Goal: Communication & Community: Answer question/provide support

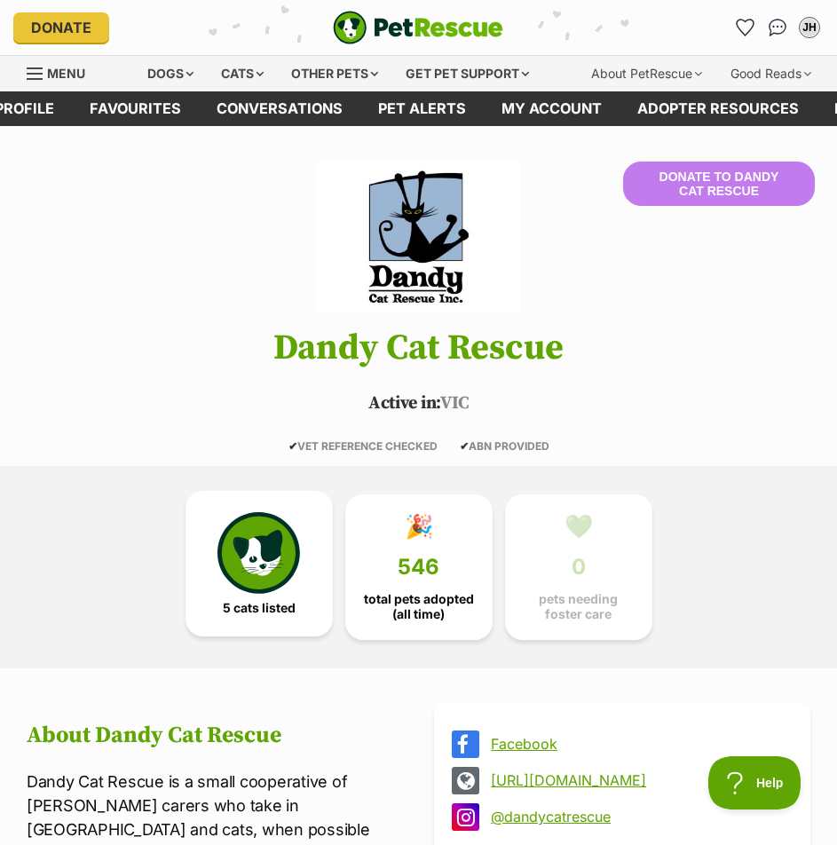
click at [302, 572] on link "5 cats listed" at bounding box center [258, 564] width 147 height 146
click at [774, 23] on img "Conversations" at bounding box center [778, 27] width 24 height 23
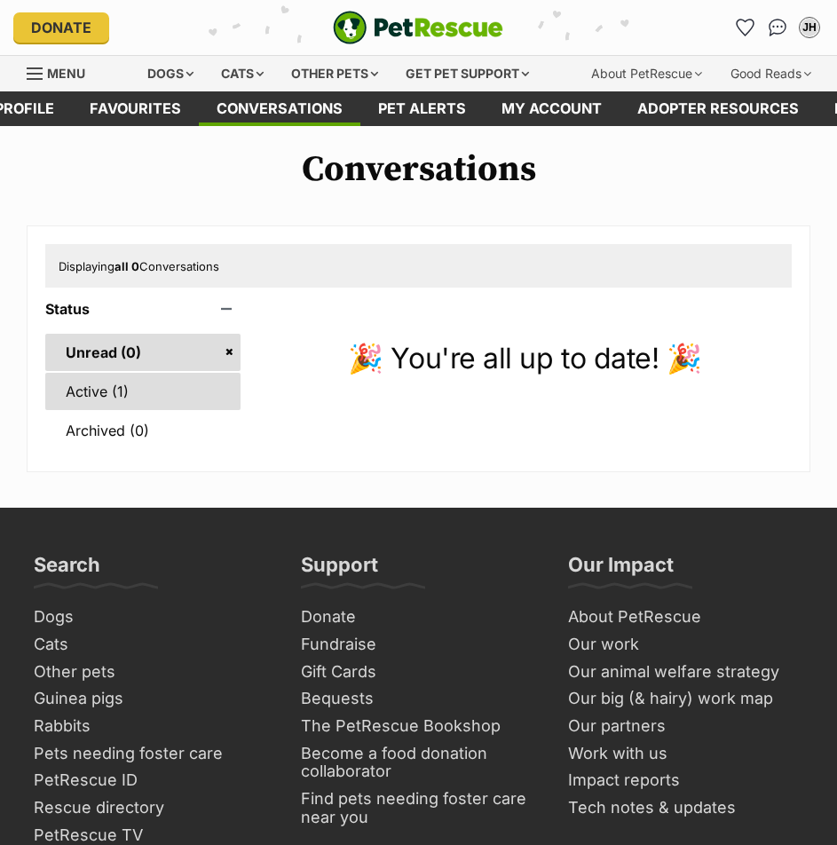
click at [105, 379] on link "Active (1)" at bounding box center [142, 391] width 195 height 37
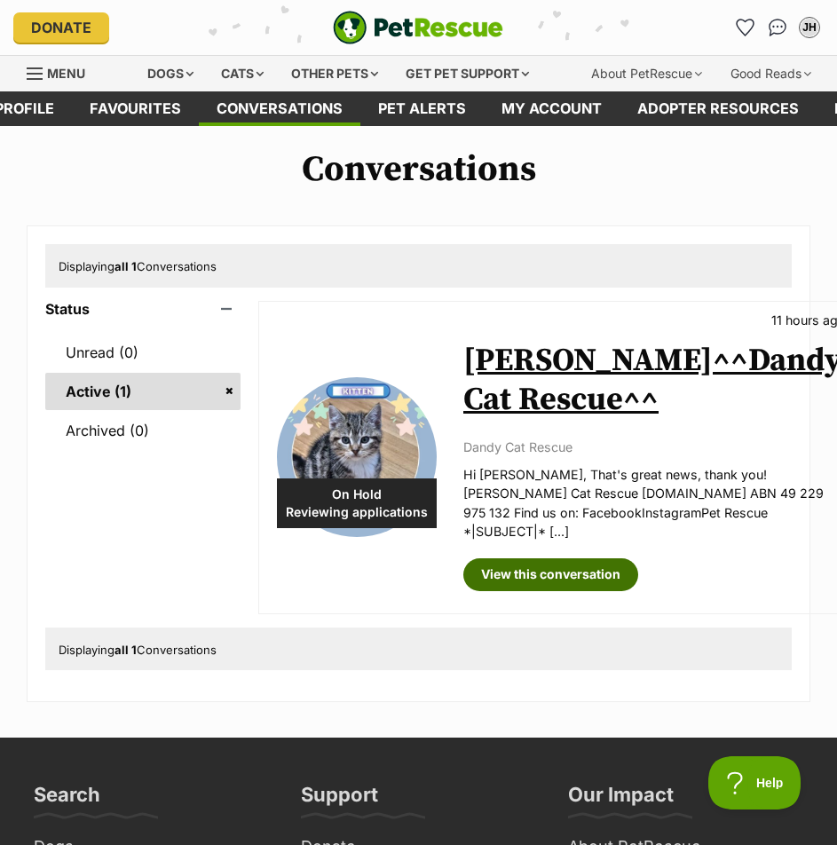
click at [557, 582] on link "View this conversation" at bounding box center [550, 574] width 175 height 32
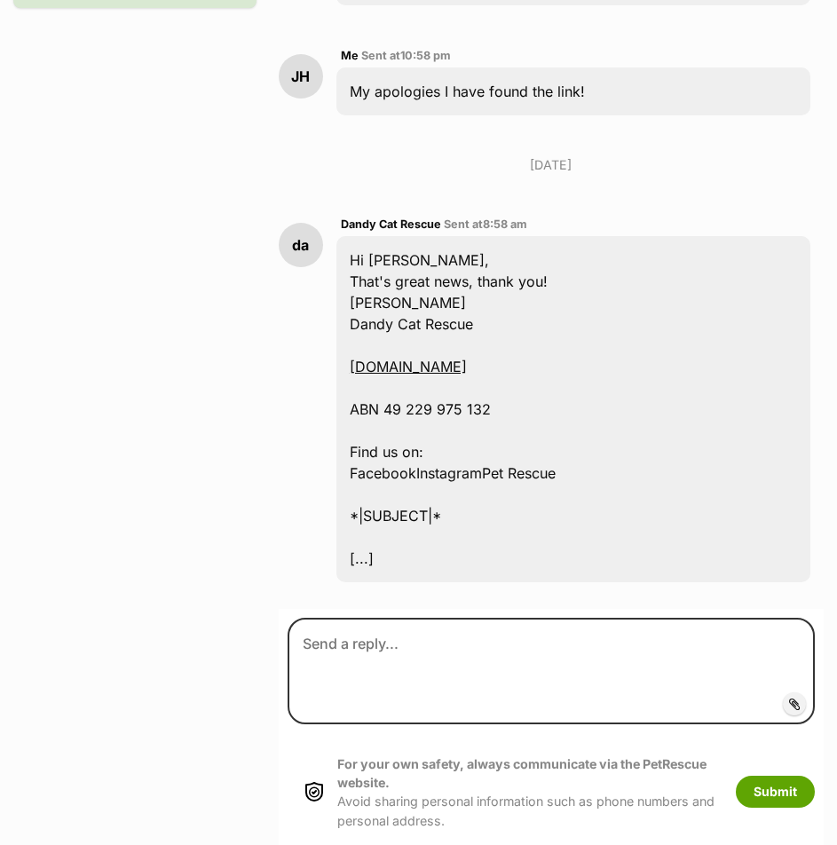
scroll to position [2071, 0]
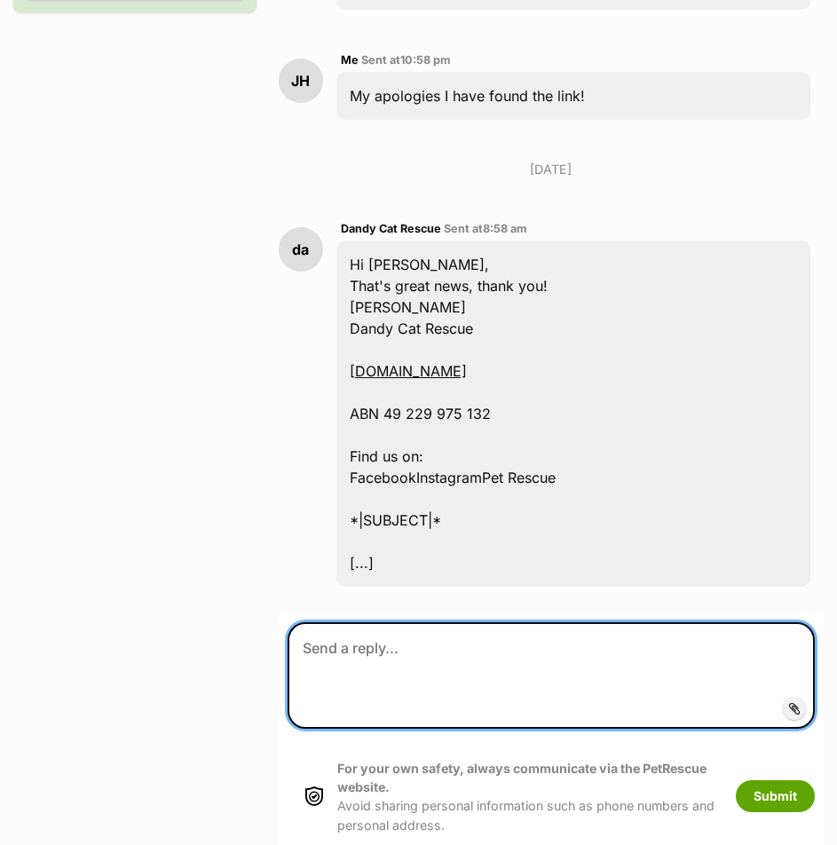
click at [523, 622] on textarea at bounding box center [551, 675] width 527 height 107
type textarea "h"
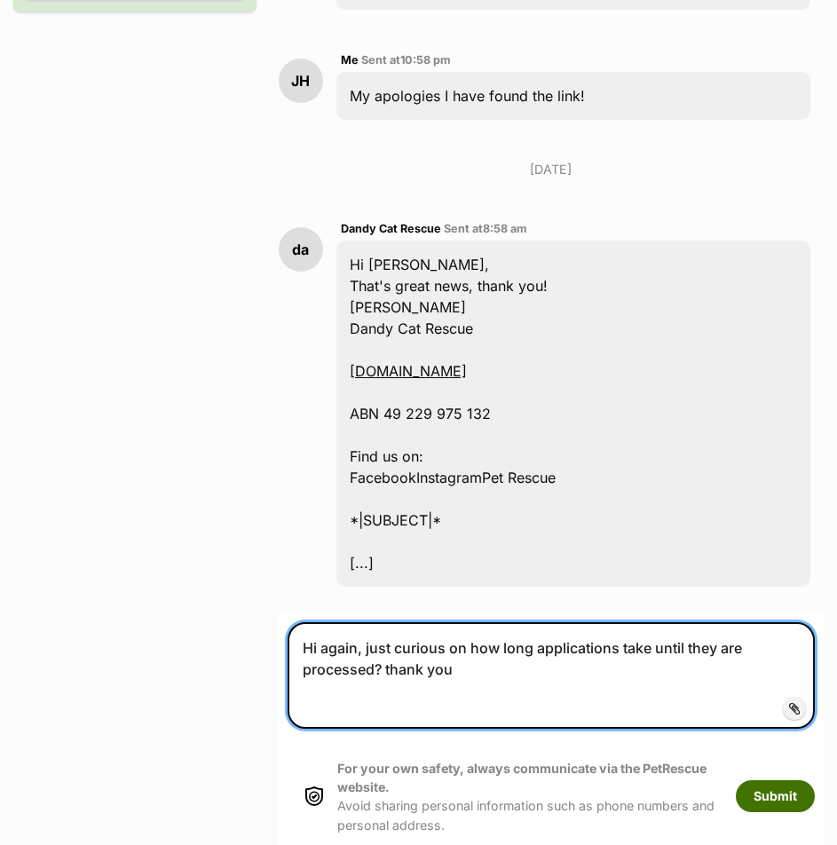
type textarea "Hi again, just curious on how long applications take until they are processed? …"
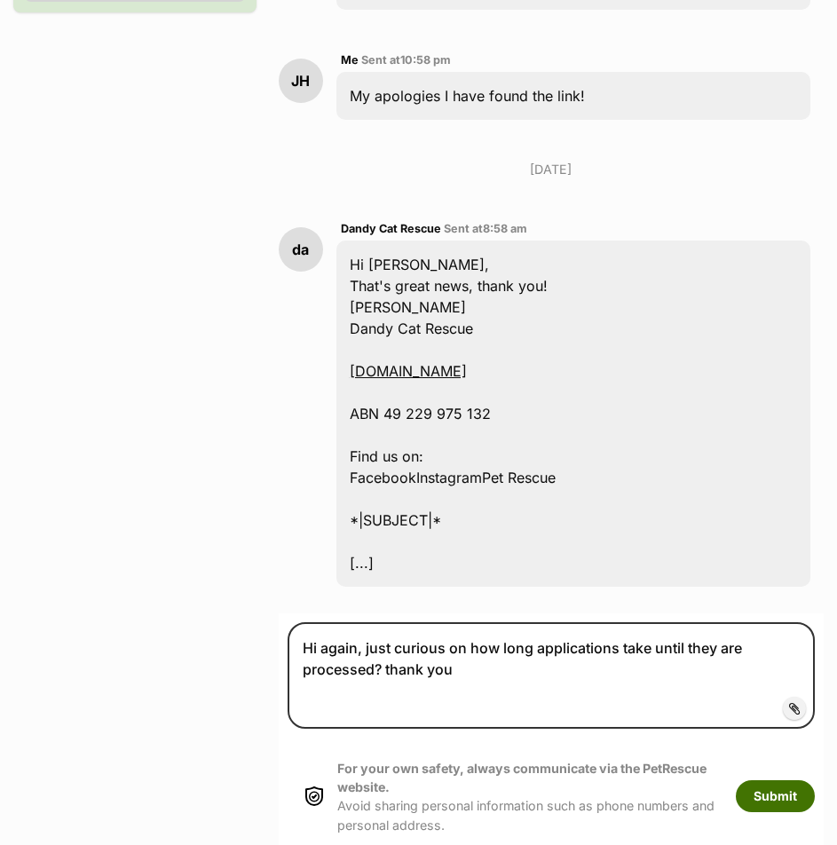
click at [769, 780] on button "Submit" at bounding box center [775, 796] width 79 height 32
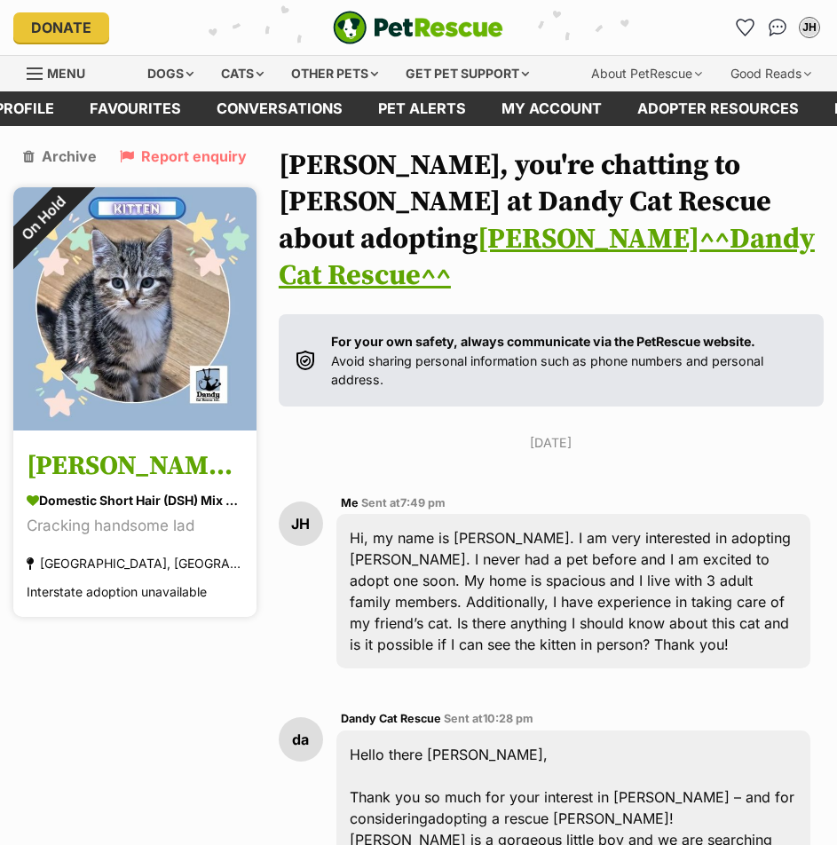
click at [108, 309] on img at bounding box center [134, 308] width 243 height 243
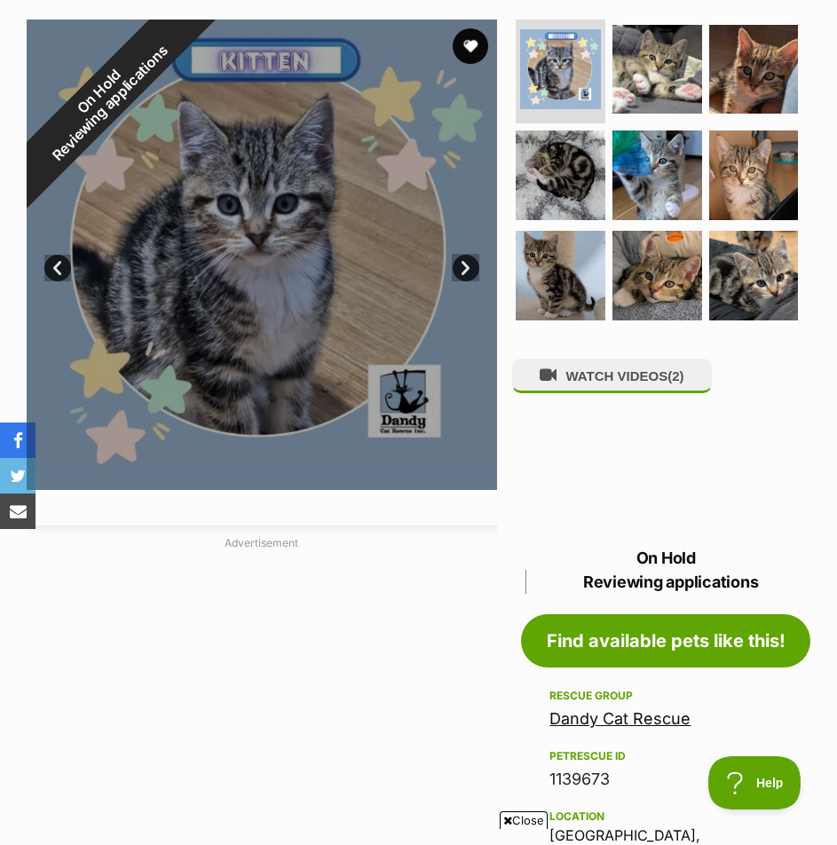
scroll to position [207, 0]
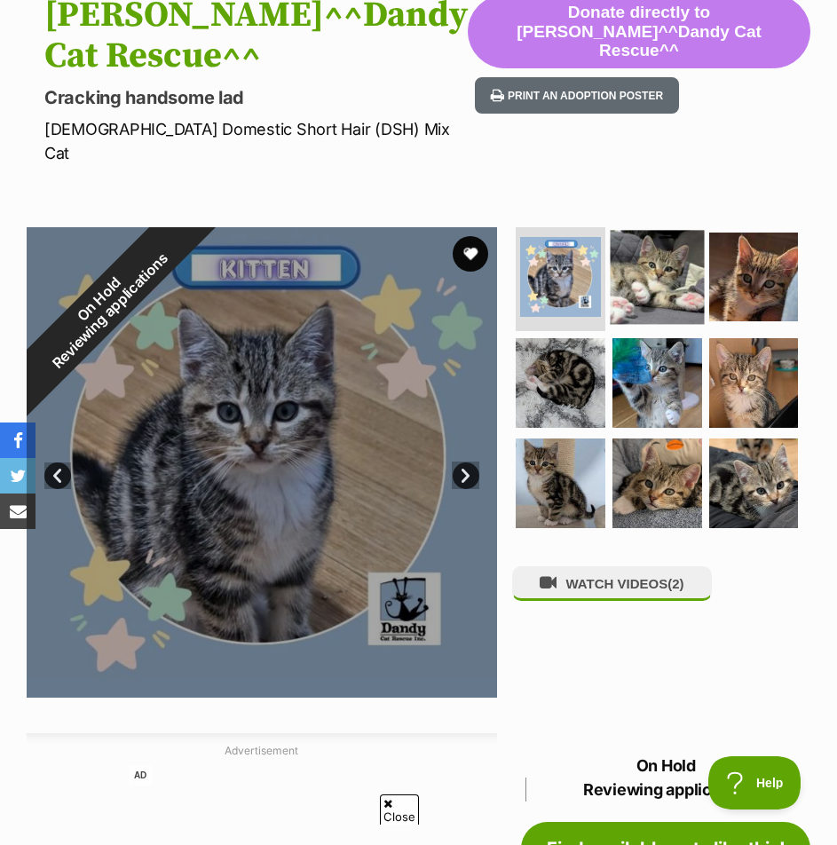
click at [632, 268] on img at bounding box center [658, 277] width 94 height 94
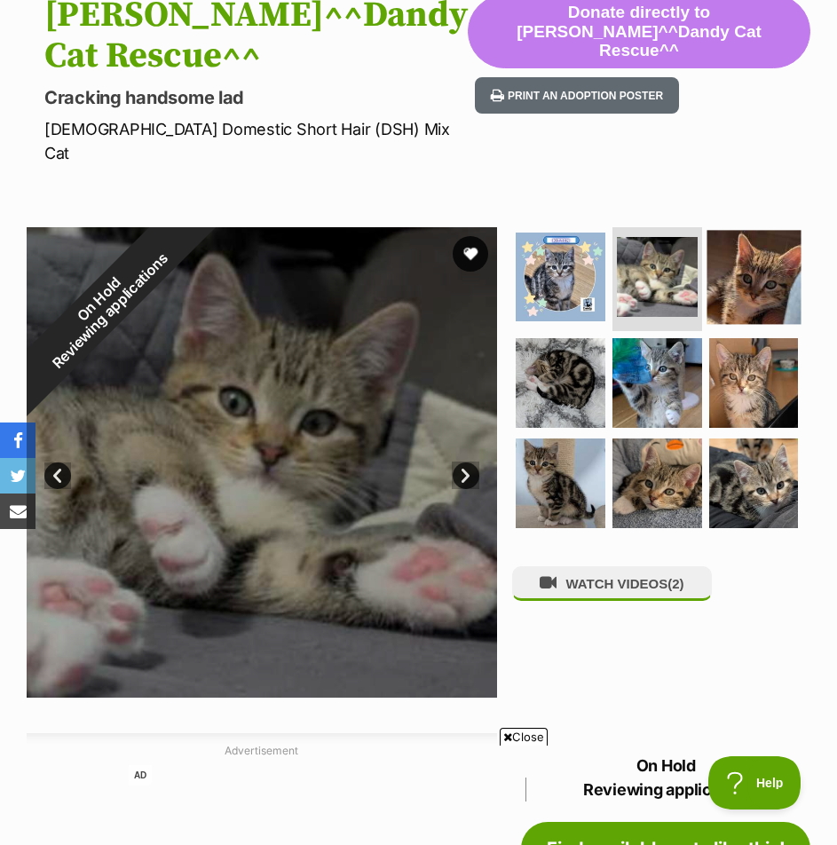
click at [718, 265] on img at bounding box center [753, 277] width 94 height 94
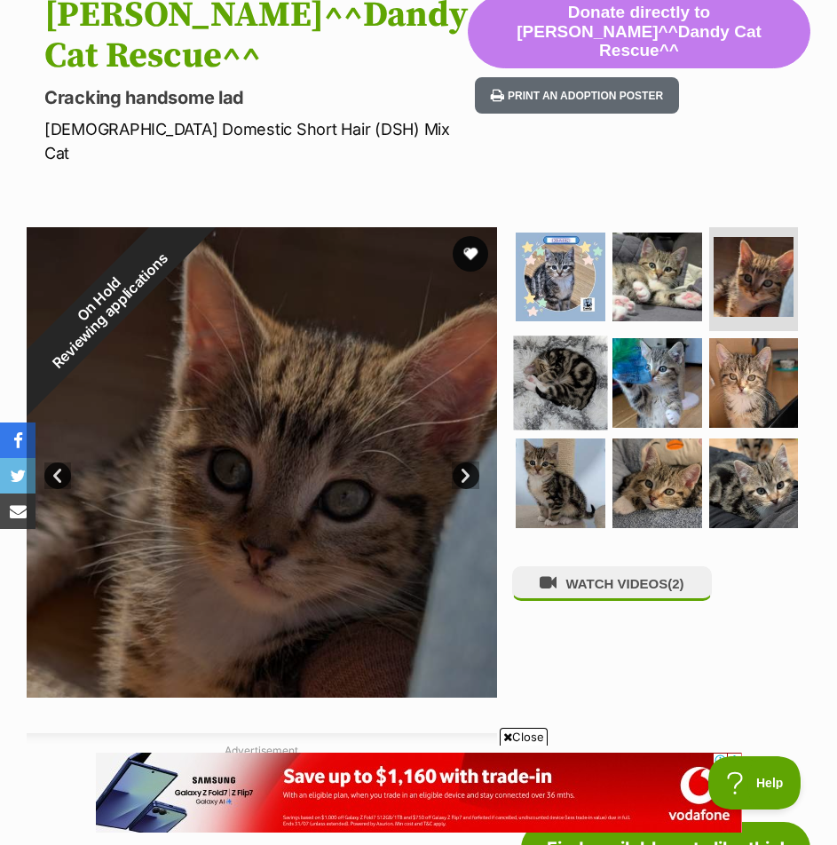
scroll to position [0, 0]
click at [588, 346] on img at bounding box center [561, 383] width 94 height 94
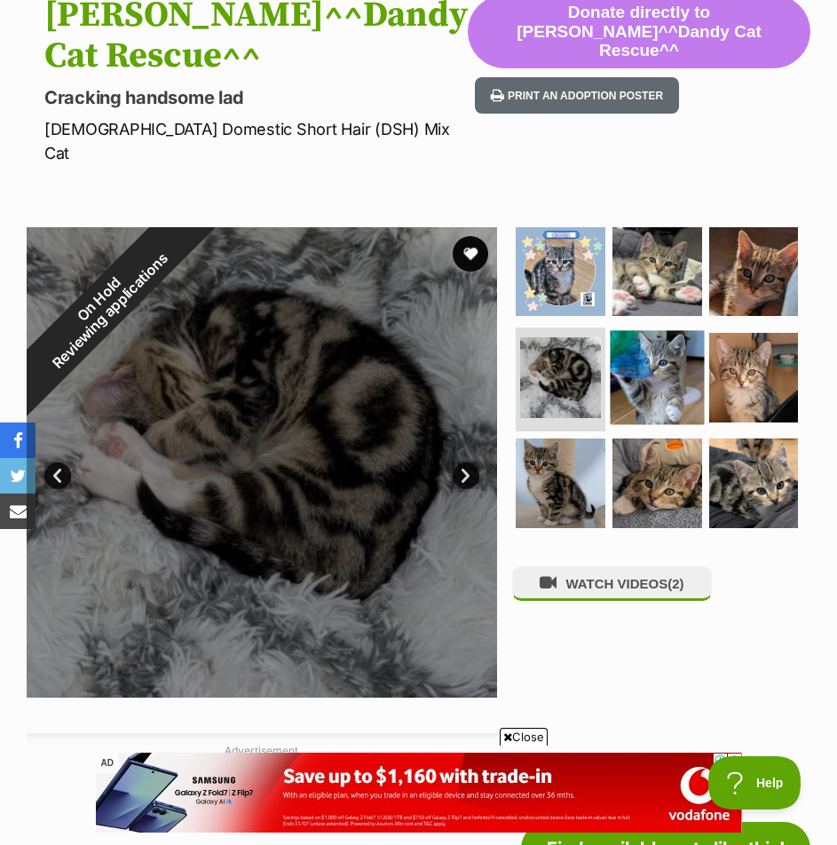
click at [632, 351] on img at bounding box center [658, 378] width 94 height 94
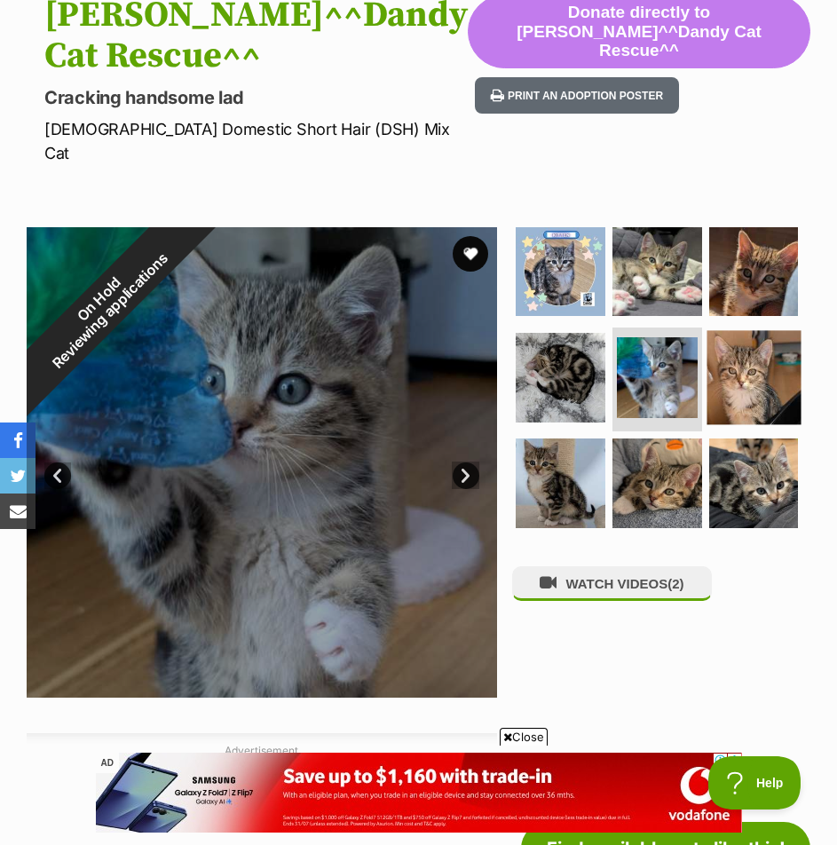
click at [737, 358] on img at bounding box center [753, 378] width 94 height 94
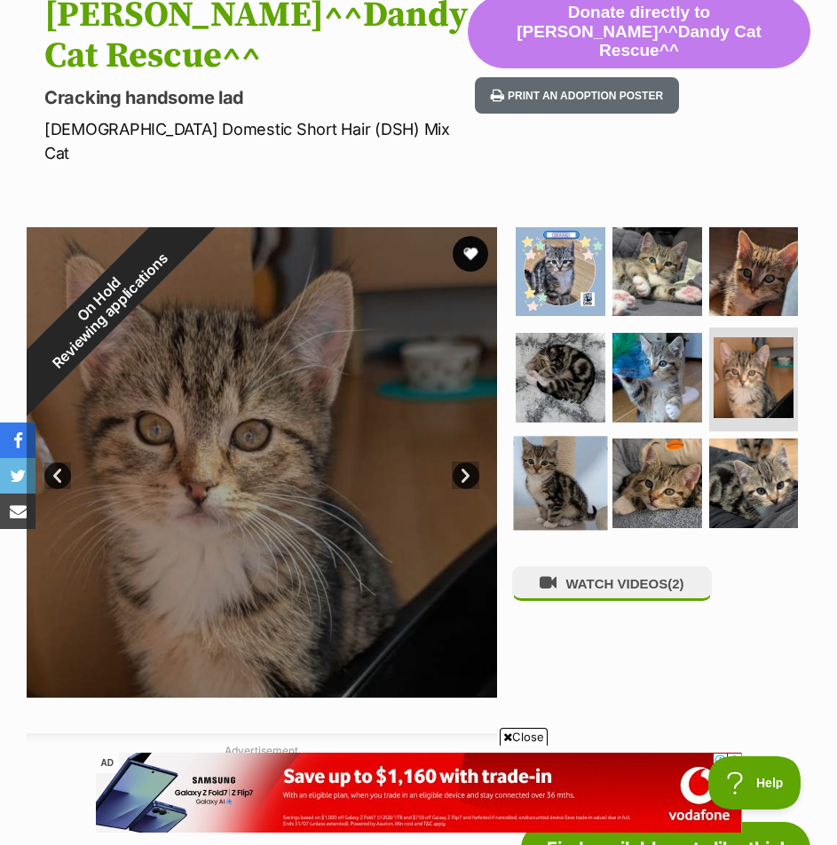
click at [572, 467] on img at bounding box center [561, 484] width 94 height 94
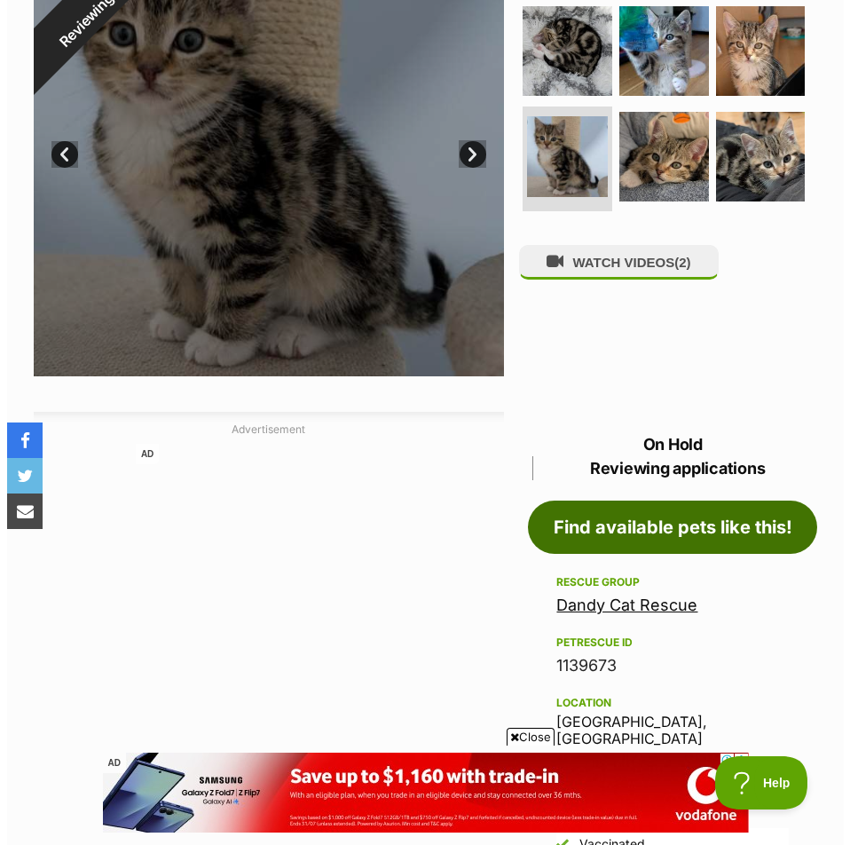
scroll to position [414, 0]
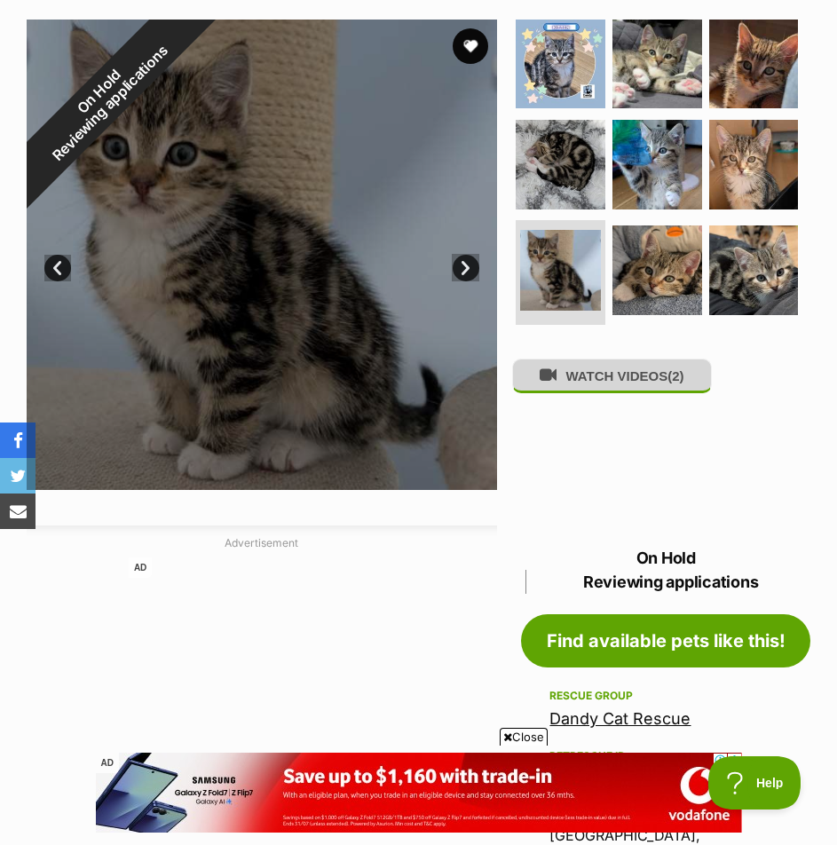
click at [649, 364] on button "WATCH VIDEOS (2)" at bounding box center [611, 376] width 199 height 35
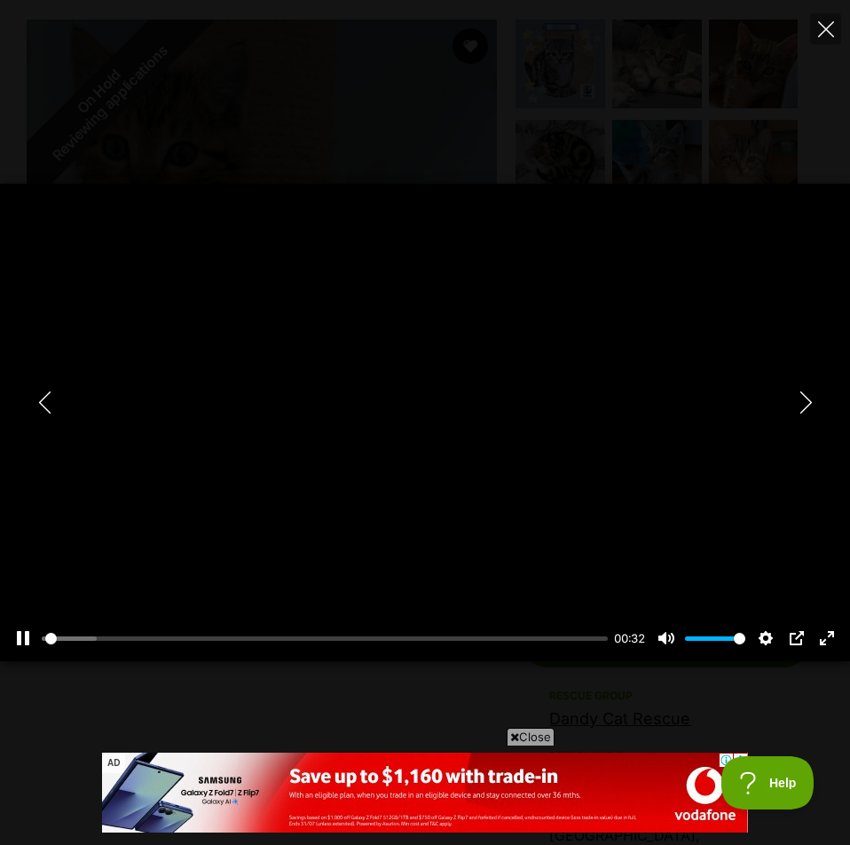
click at [437, 425] on div "Pause Play % buffered 00:00 00:32 Unmute Mute Disable captions Enable captions …" at bounding box center [425, 423] width 850 height 478
click at [437, 424] on button "Play" at bounding box center [425, 422] width 43 height 43
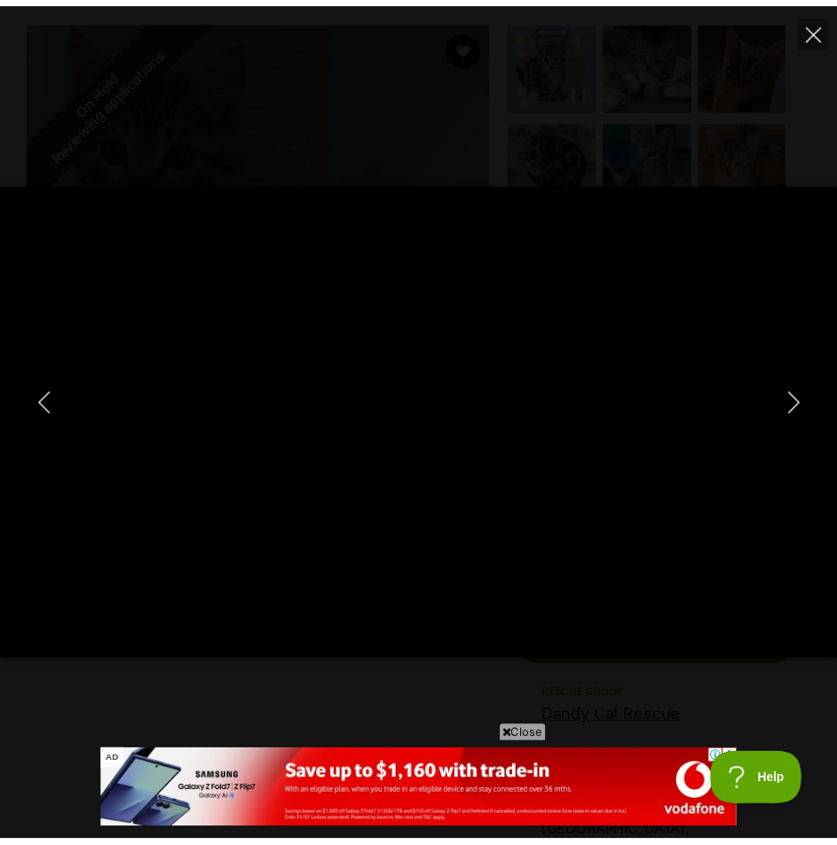
scroll to position [0, 0]
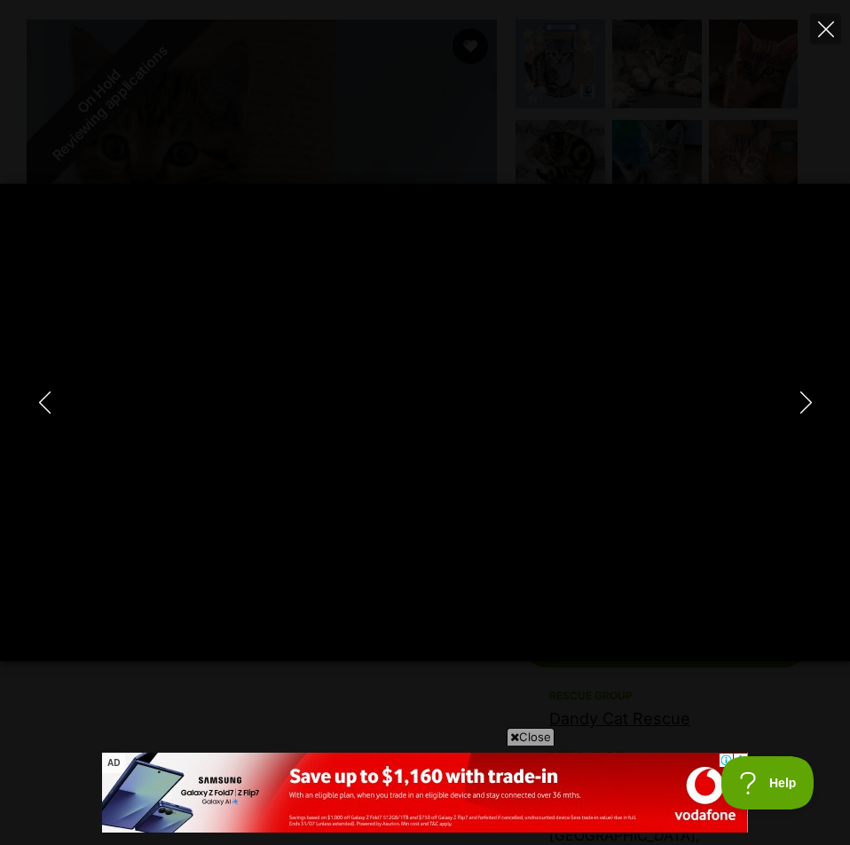
click at [639, 82] on div "Pause Play % buffered 00:00 -00:26 Unmute Mute Disable captions Enable captions…" at bounding box center [425, 422] width 850 height 845
type input "18.58"
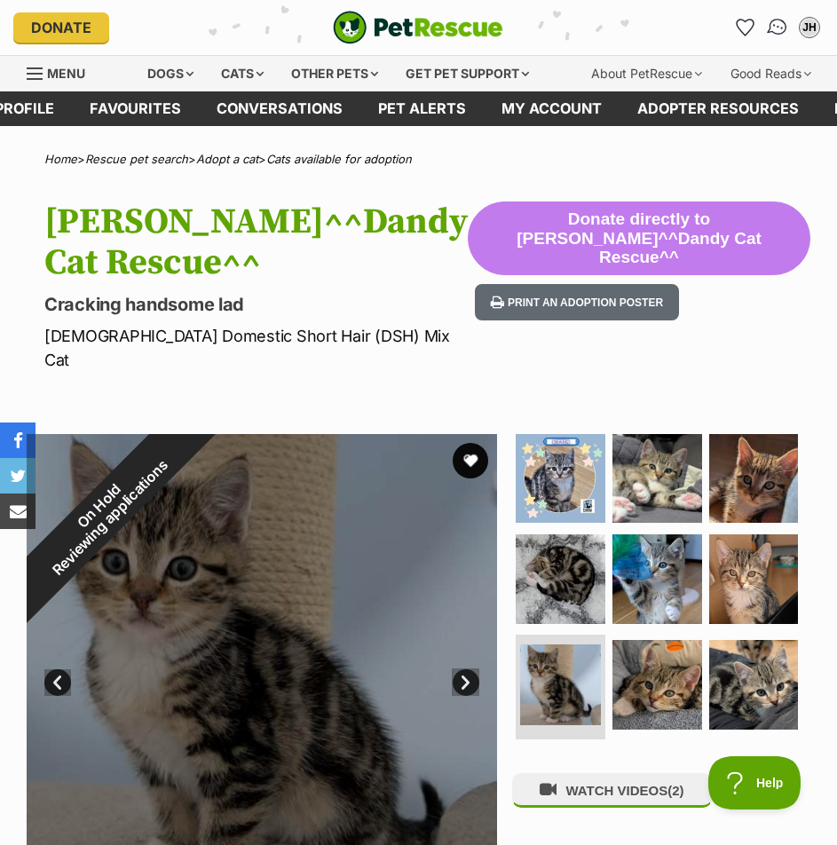
click at [784, 23] on img "Conversations" at bounding box center [778, 27] width 24 height 23
